Goal: Task Accomplishment & Management: Use online tool/utility

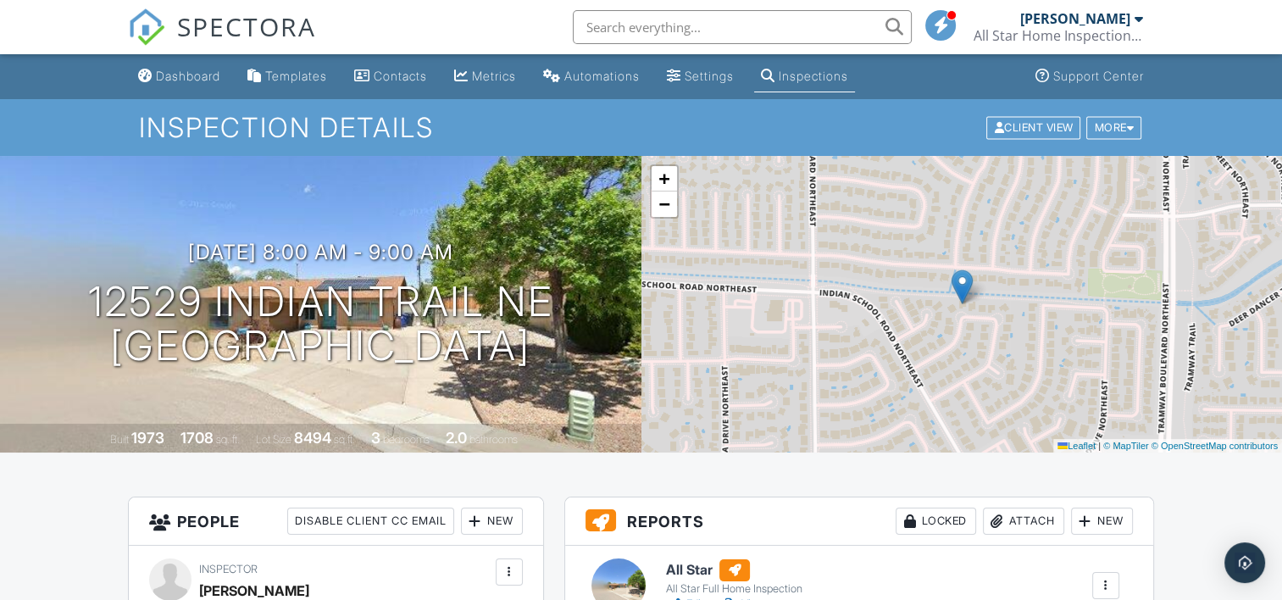
click at [814, 69] on div "Inspections" at bounding box center [813, 76] width 69 height 14
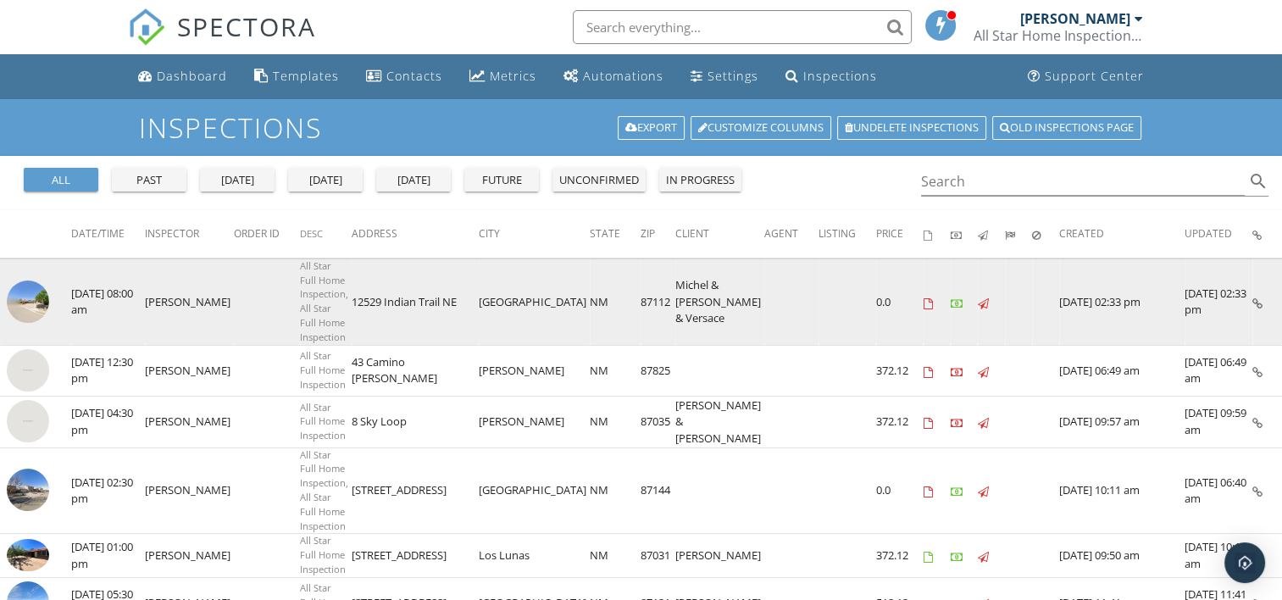
click at [25, 289] on img at bounding box center [28, 301] width 42 height 42
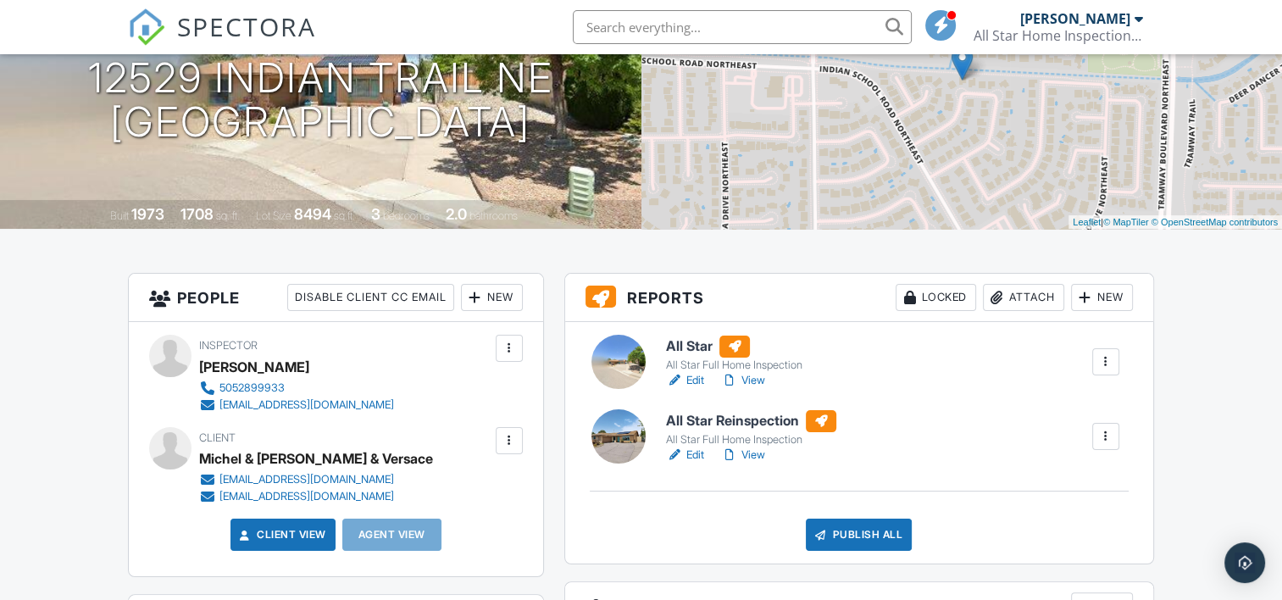
scroll to position [225, 0]
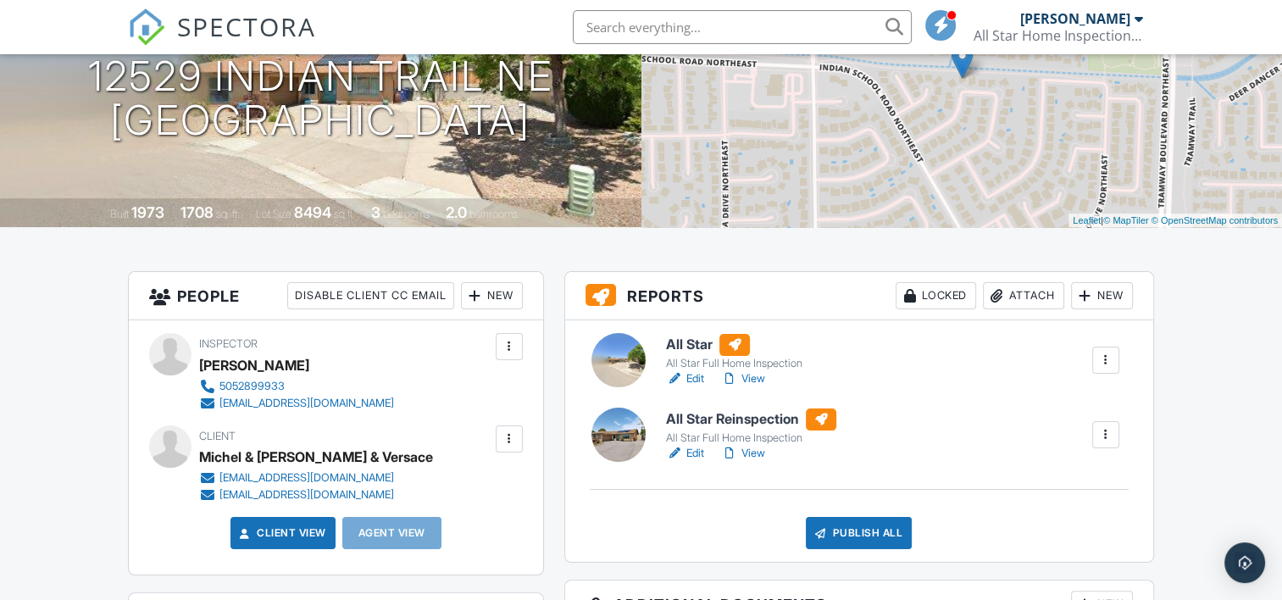
click at [693, 453] on link "Edit" at bounding box center [685, 453] width 38 height 17
